Goal: Task Accomplishment & Management: Manage account settings

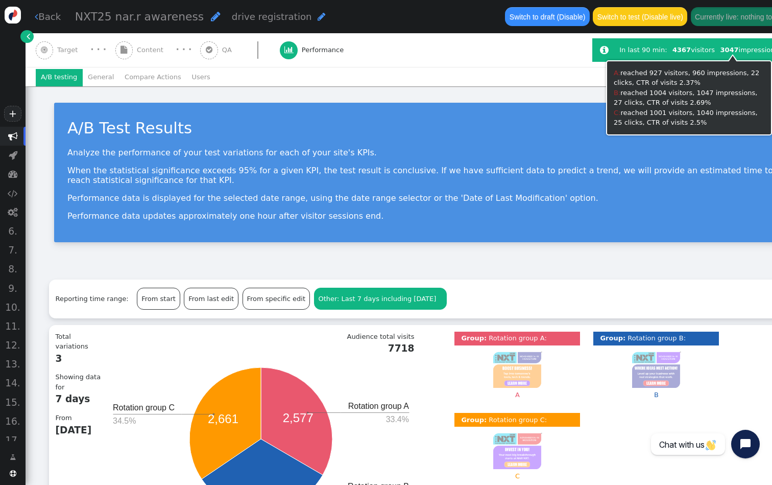
scroll to position [49, 0]
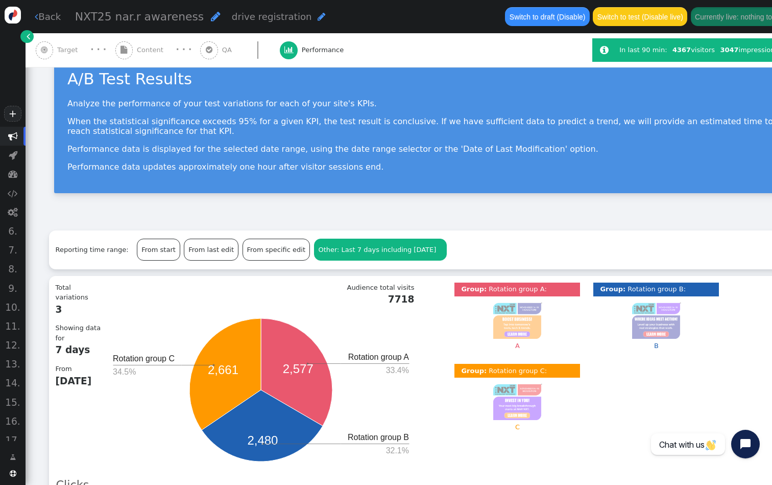
click at [28, 40] on span "" at bounding box center [29, 36] width 4 height 10
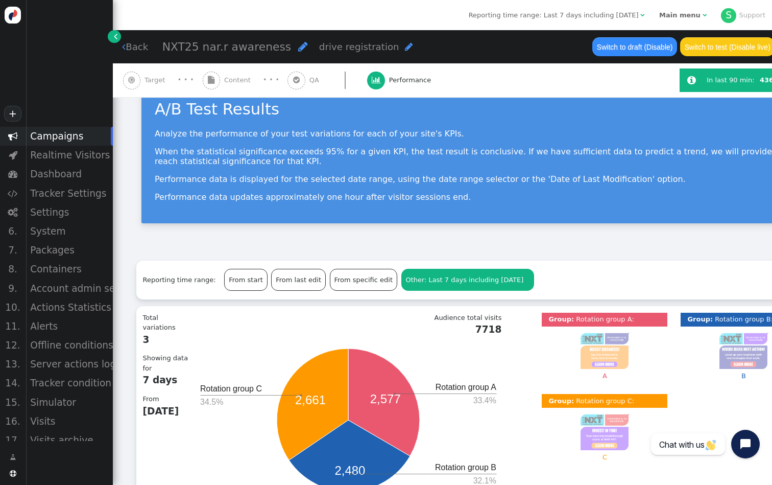
click at [680, 15] on b "Main menu" at bounding box center [679, 15] width 41 height 8
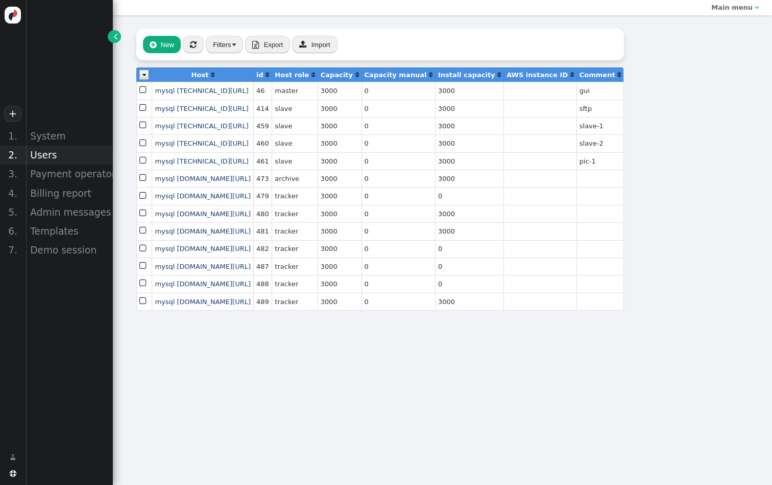
click at [62, 157] on div "Users" at bounding box center [69, 155] width 87 height 19
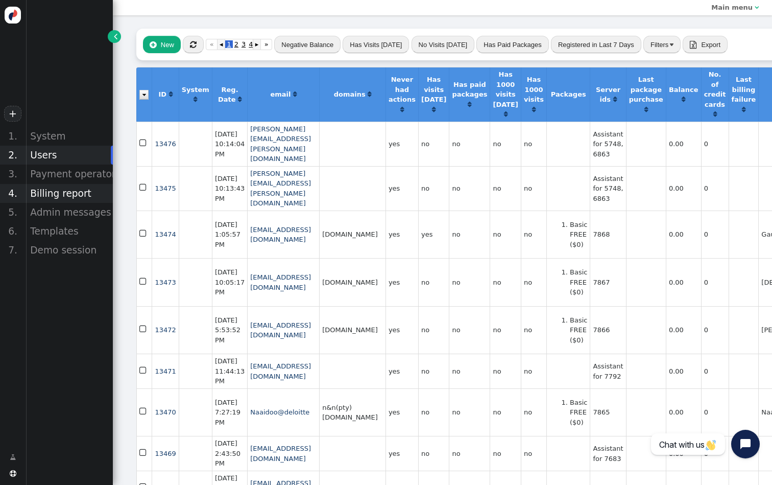
click at [69, 190] on div "Billing report" at bounding box center [69, 193] width 87 height 19
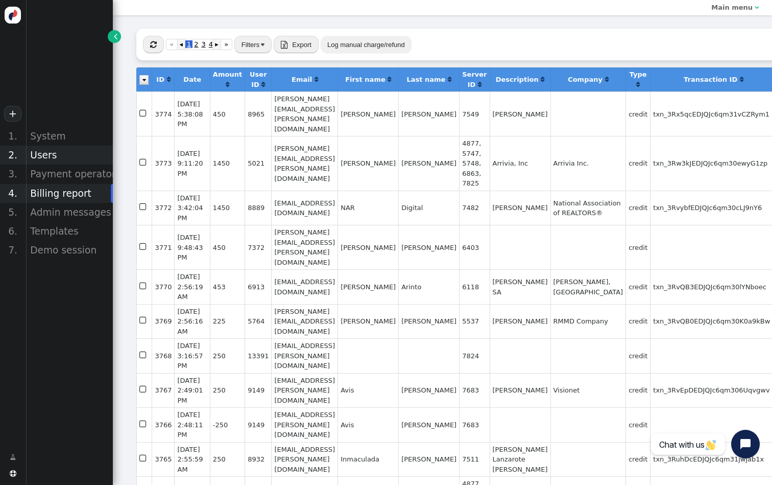
click at [54, 159] on div "Users" at bounding box center [69, 155] width 87 height 19
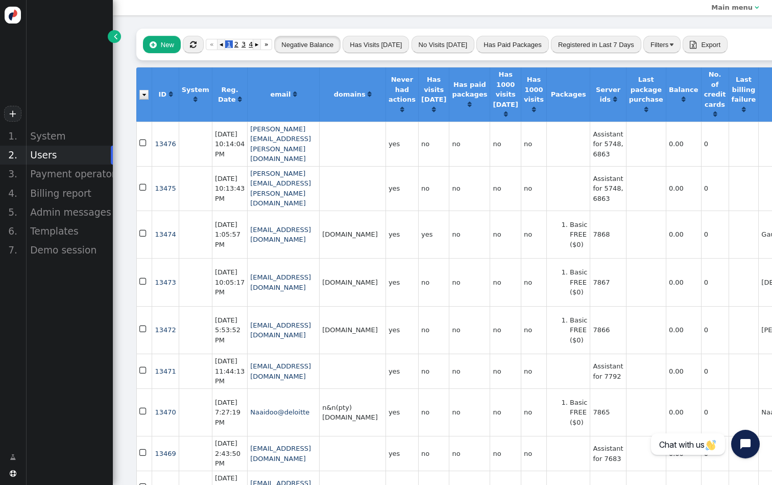
click at [312, 49] on button "Negative Balance" at bounding box center [307, 44] width 66 height 17
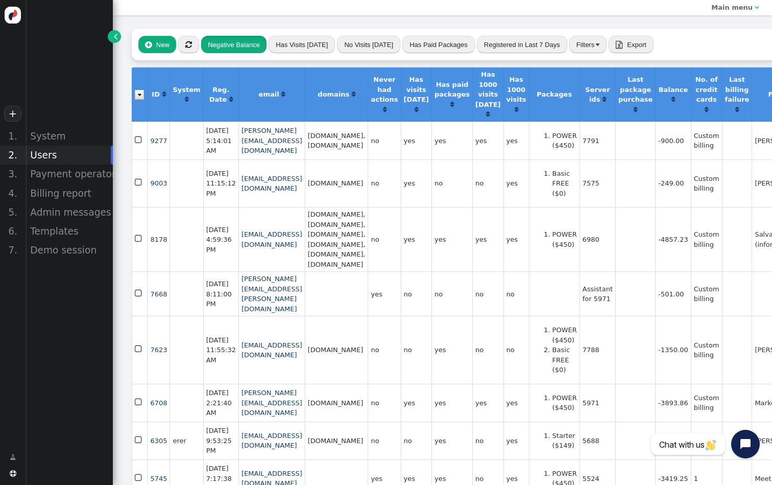
scroll to position [0, 5]
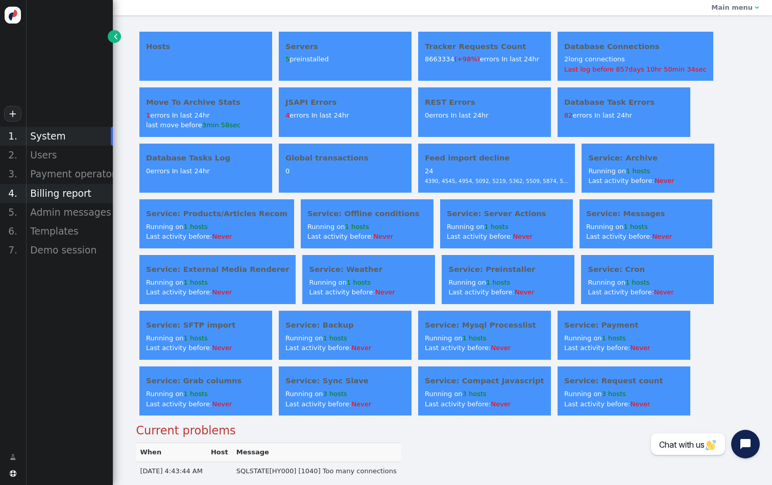
click at [65, 194] on div "Billing report" at bounding box center [69, 193] width 87 height 19
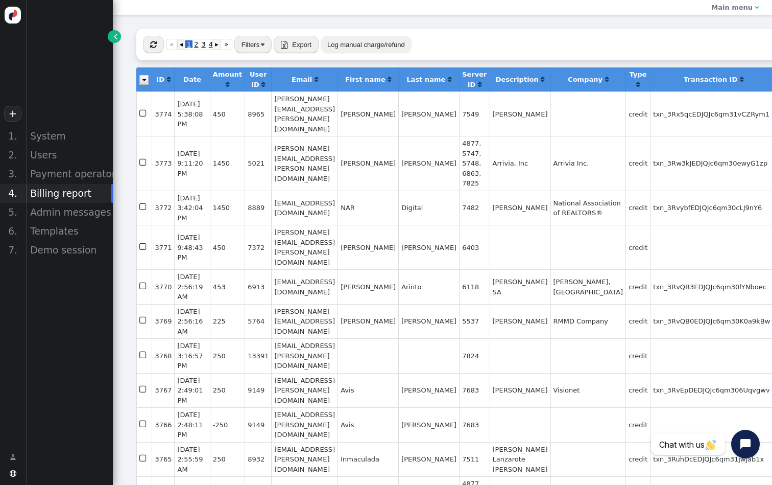
click at [158, 47] on button "" at bounding box center [153, 44] width 21 height 17
click at [77, 156] on div "Users" at bounding box center [69, 155] width 87 height 19
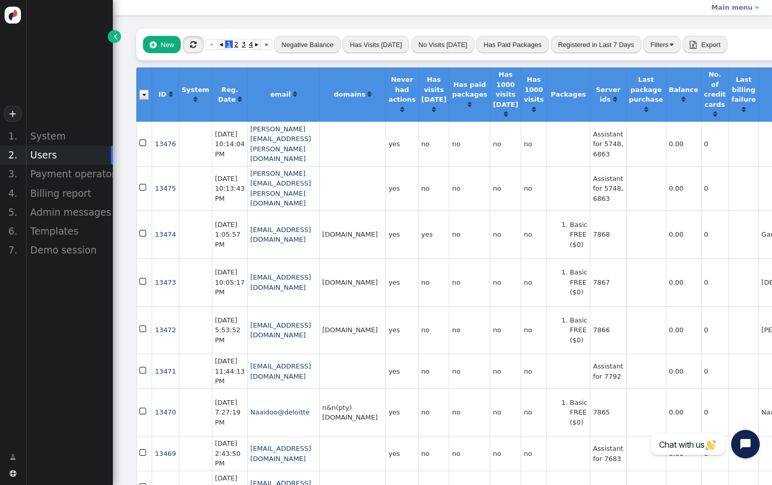
click at [194, 46] on span "" at bounding box center [193, 45] width 7 height 8
